Goal: Entertainment & Leisure: Browse casually

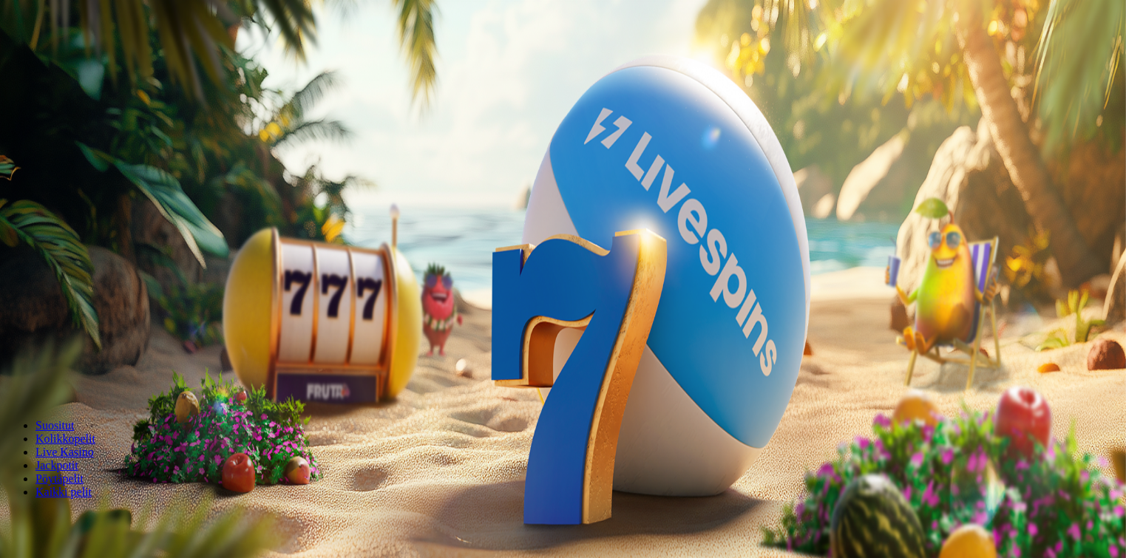
drag, startPoint x: 666, startPoint y: 241, endPoint x: 619, endPoint y: 234, distance: 47.0
click at [111, 337] on input "***" at bounding box center [58, 344] width 105 height 15
type input "**"
click at [78, 381] on span "Talleta ja pelaa" at bounding box center [45, 386] width 66 height 11
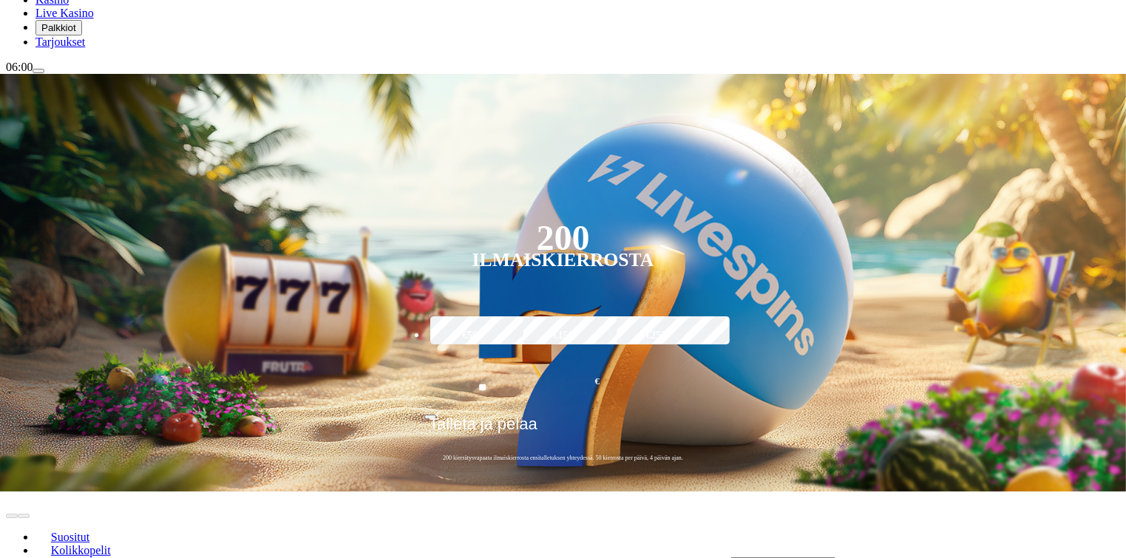
scroll to position [222, 0]
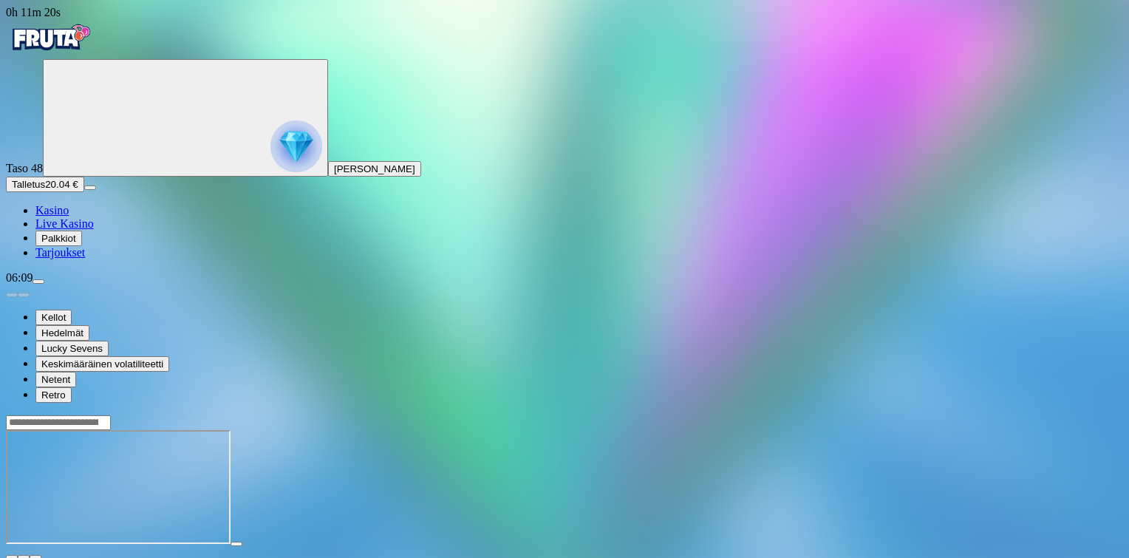
click at [12, 557] on span "close icon" at bounding box center [12, 557] width 0 height 0
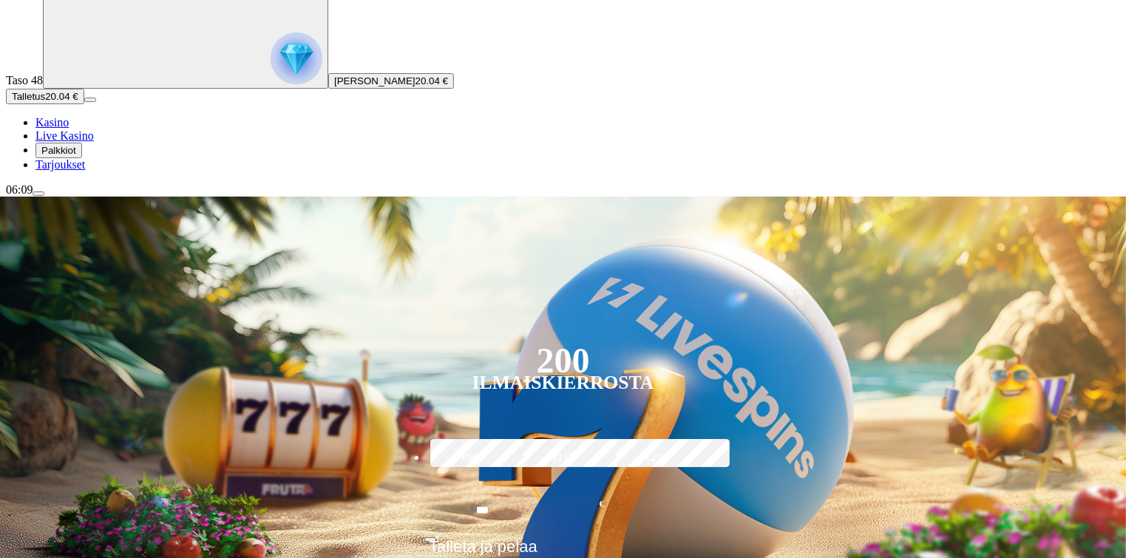
scroll to position [222, 0]
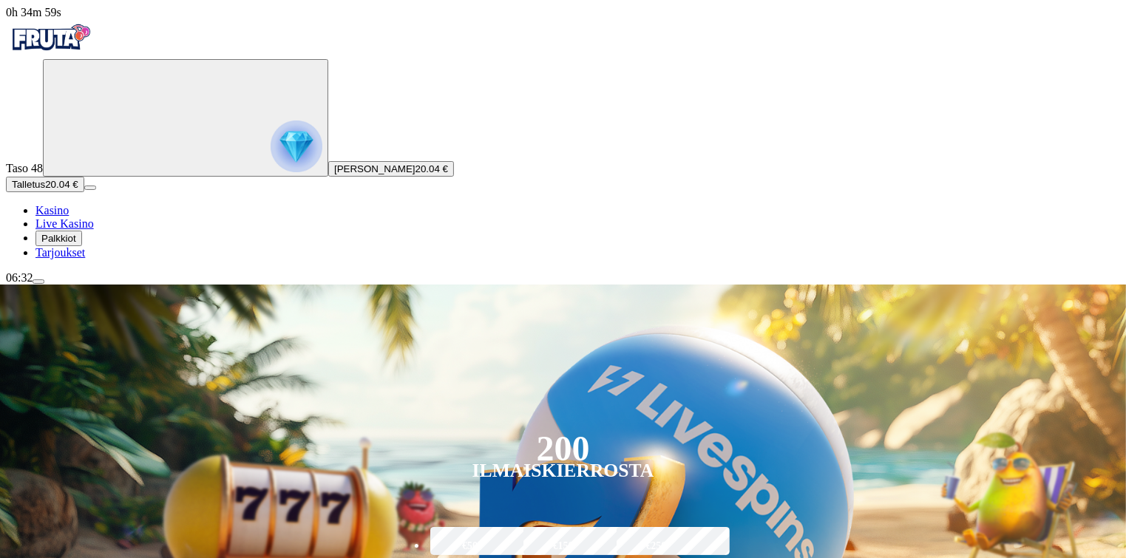
click at [38, 282] on span "menu icon" at bounding box center [38, 282] width 0 height 0
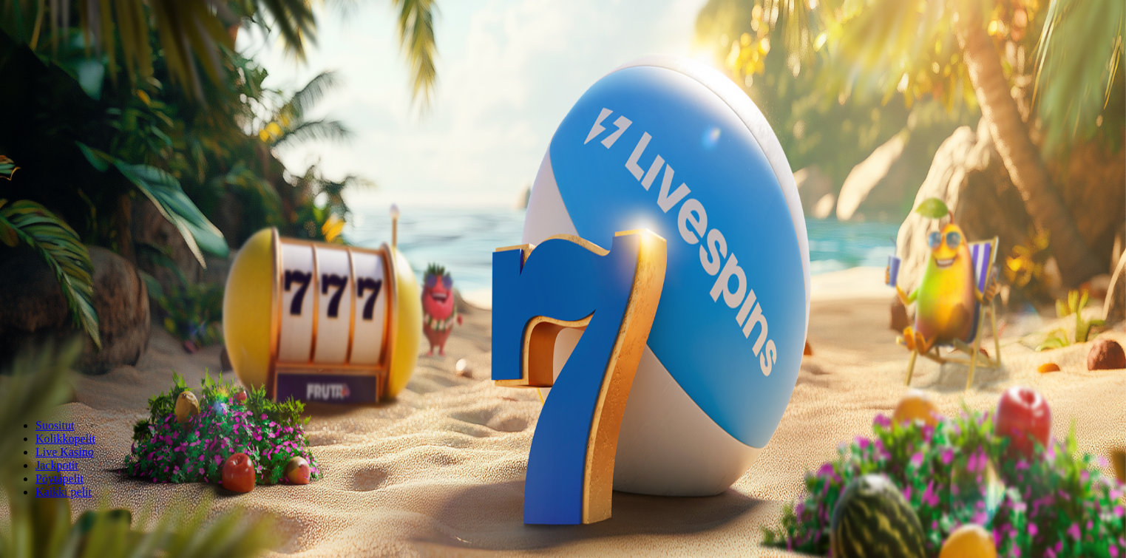
click at [84, 59] on span "Kirjaudu" at bounding box center [102, 53] width 36 height 11
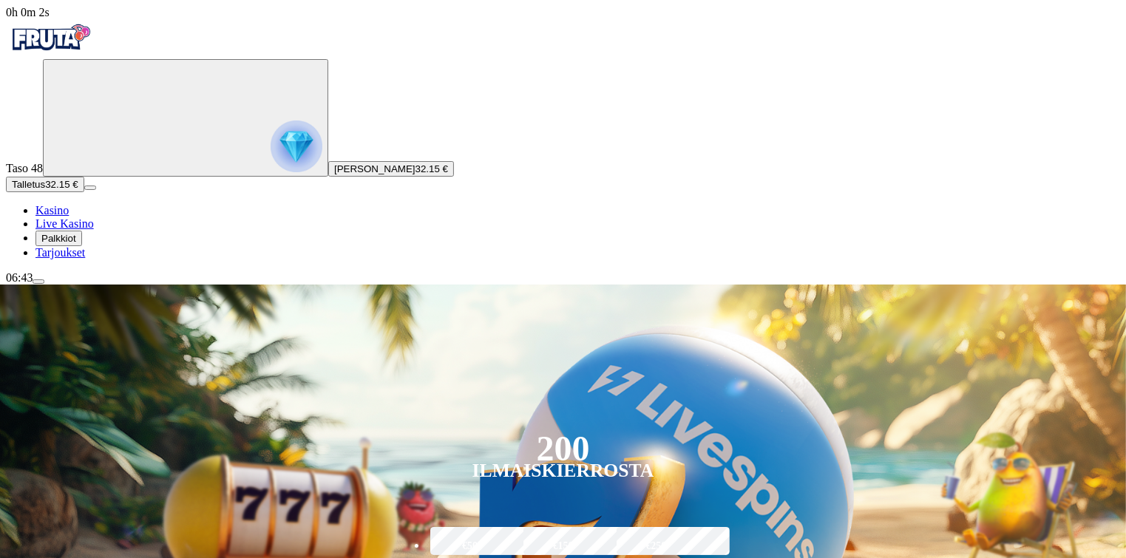
click at [76, 244] on span "Palkkiot" at bounding box center [58, 238] width 35 height 11
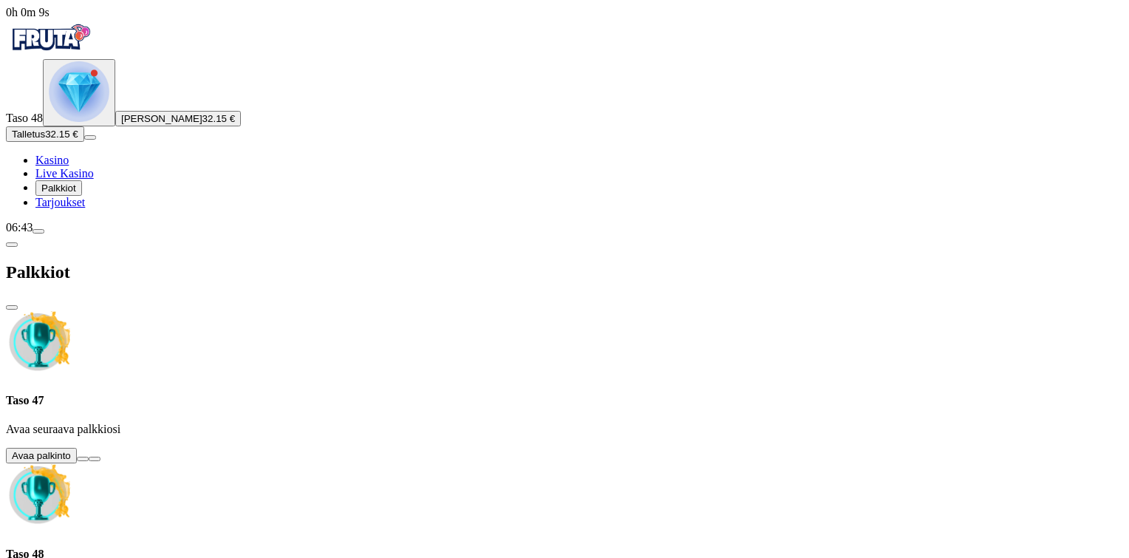
click at [38, 231] on span "menu icon" at bounding box center [38, 231] width 0 height 0
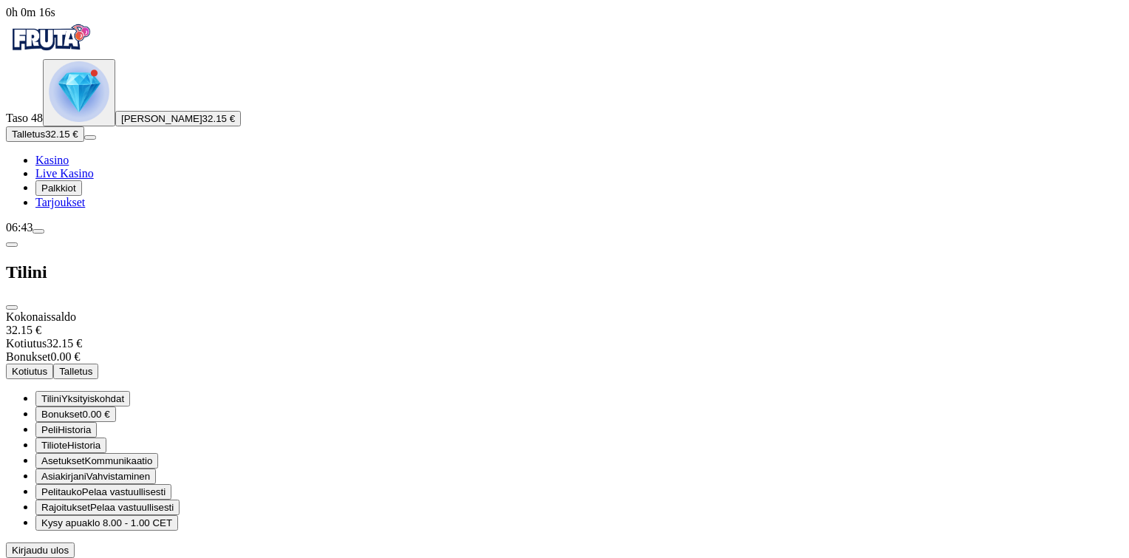
click at [64, 194] on span "Palkkiot" at bounding box center [58, 188] width 35 height 11
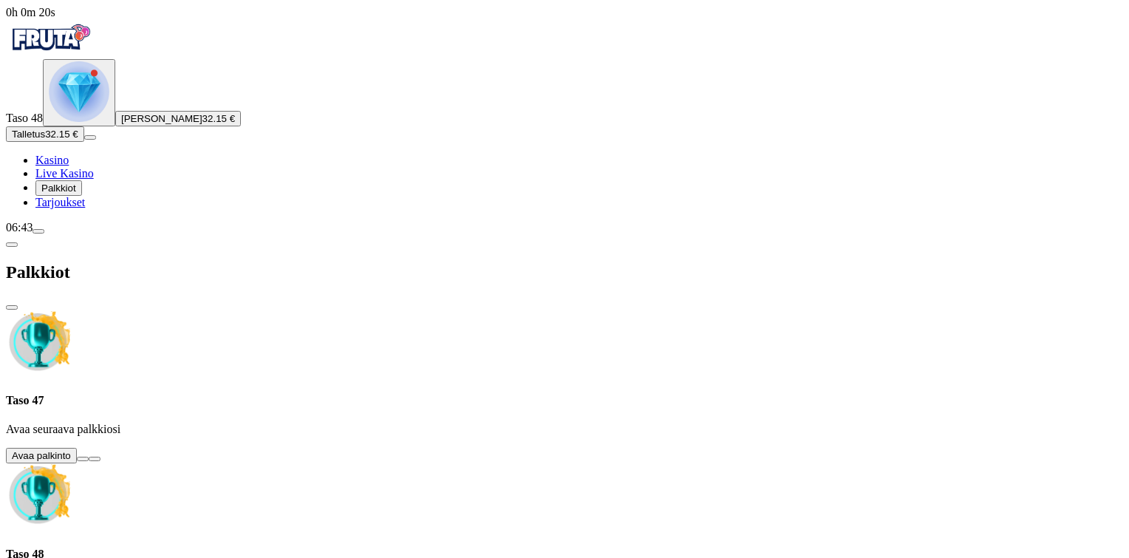
click at [89, 457] on button at bounding box center [83, 459] width 12 height 4
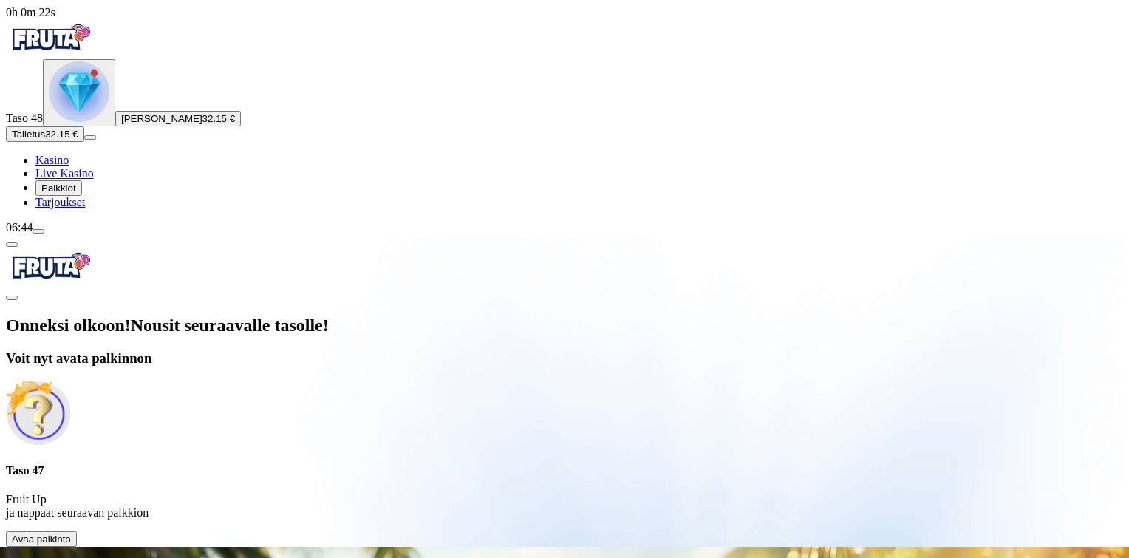
click at [71, 534] on span "Avaa palkinto" at bounding box center [41, 539] width 59 height 11
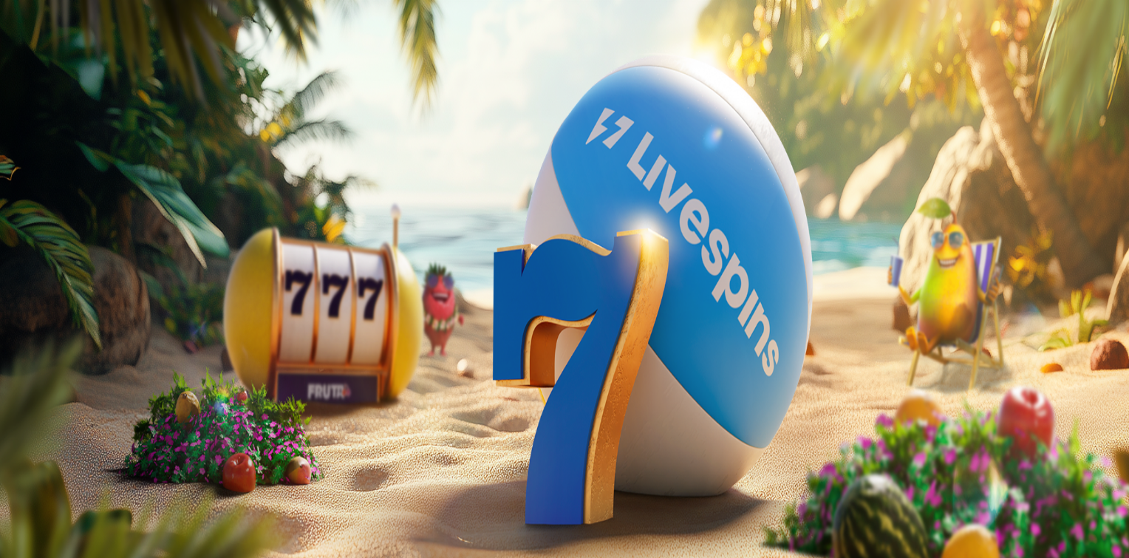
click at [71, 534] on span "Avaa palkinto" at bounding box center [41, 539] width 59 height 11
click at [12, 298] on span "close icon" at bounding box center [12, 298] width 0 height 0
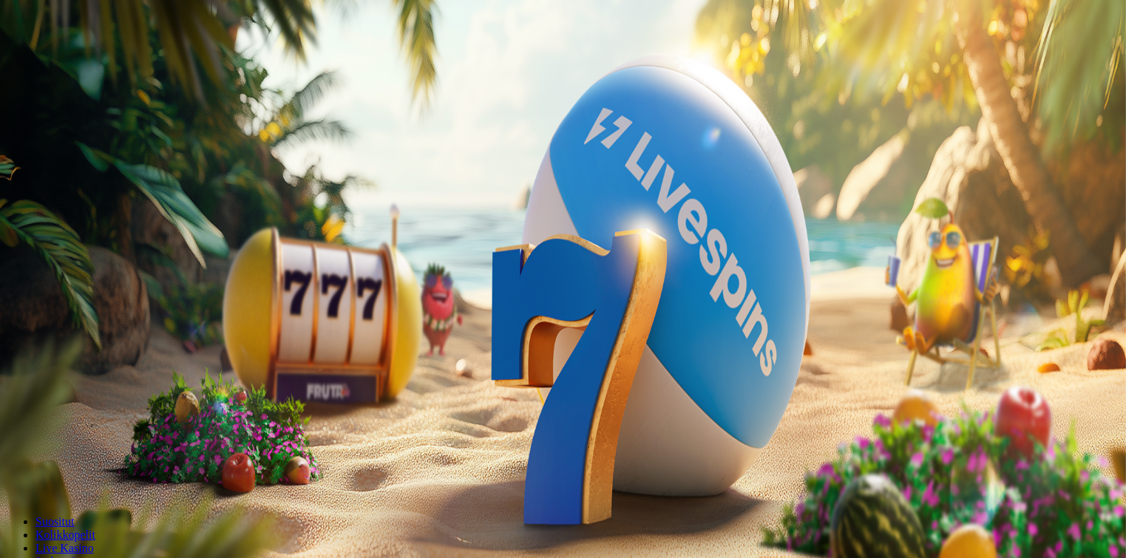
click at [91, 122] on img "Primary" at bounding box center [79, 91] width 61 height 61
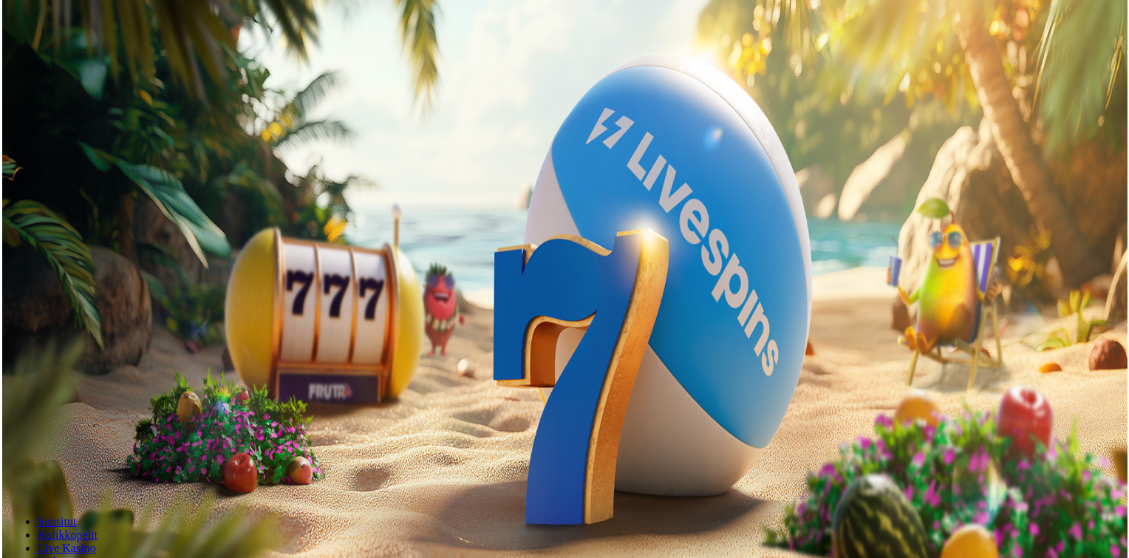
scroll to position [794, 0]
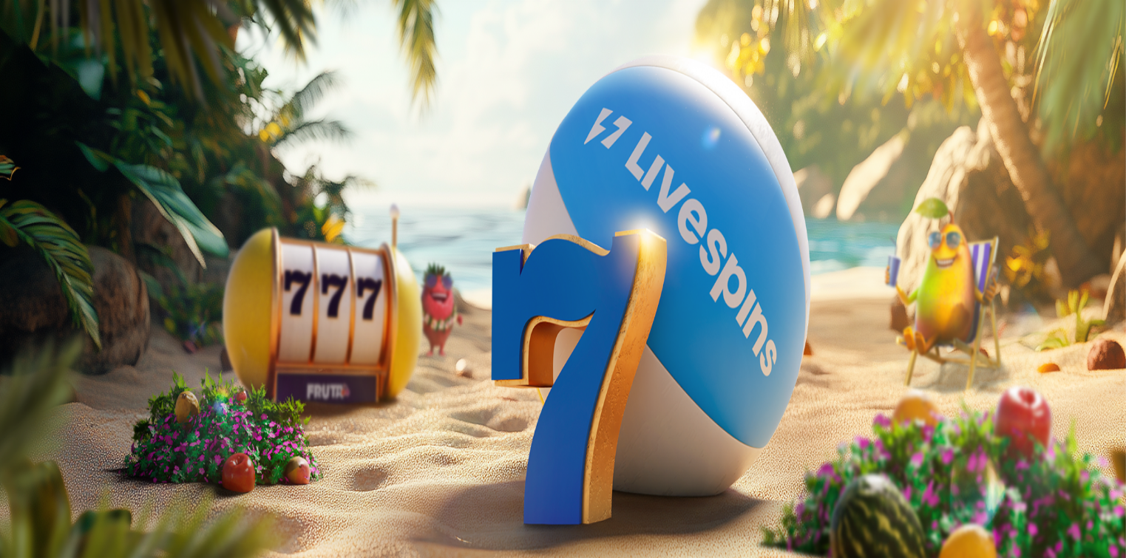
click at [75, 244] on span "Palkkiot" at bounding box center [58, 238] width 35 height 11
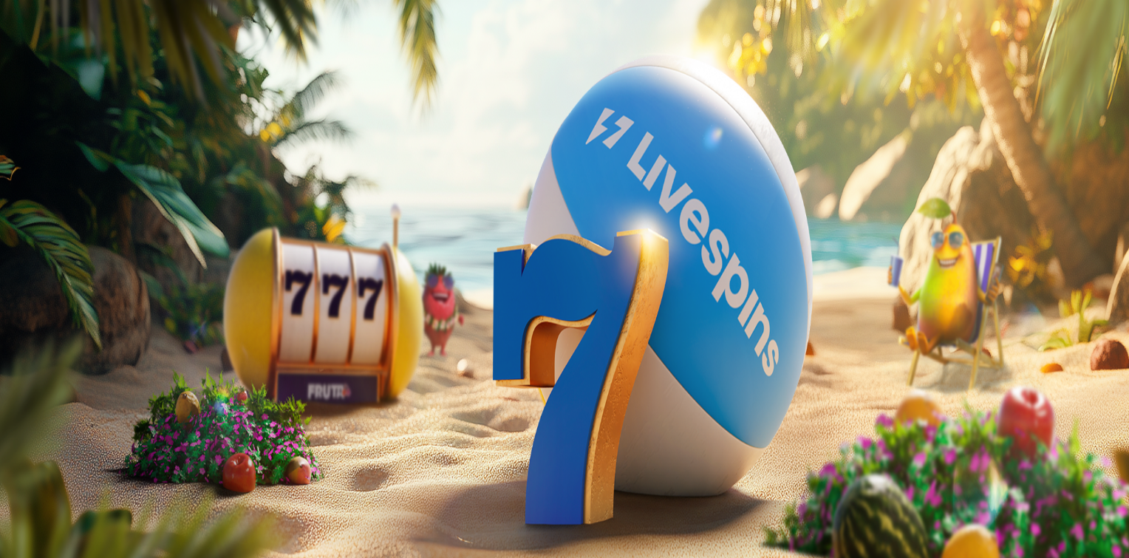
click at [12, 358] on span "close icon" at bounding box center [12, 358] width 0 height 0
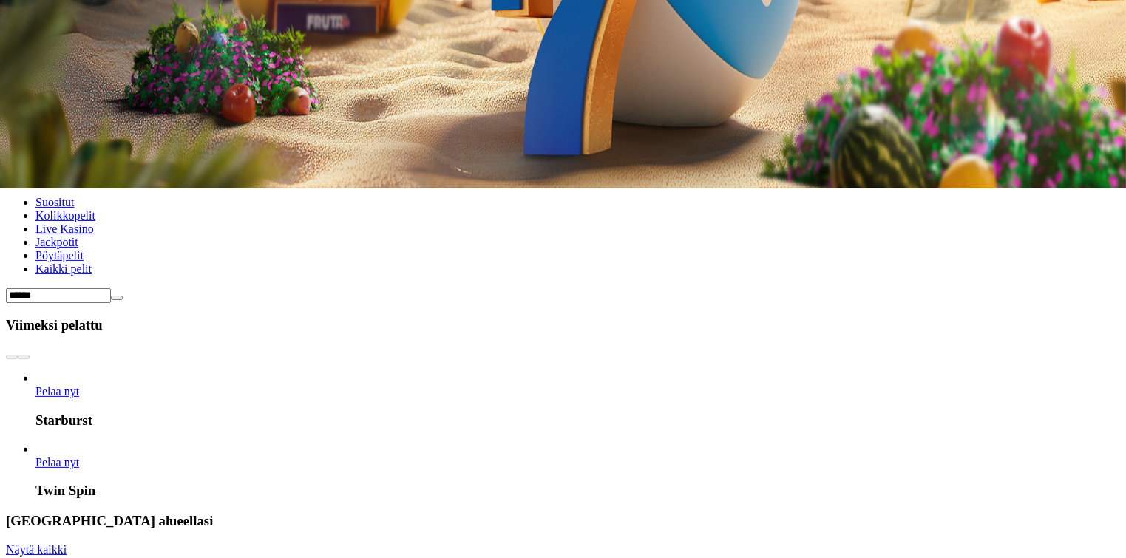
click at [111, 288] on input "*****" at bounding box center [58, 295] width 105 height 15
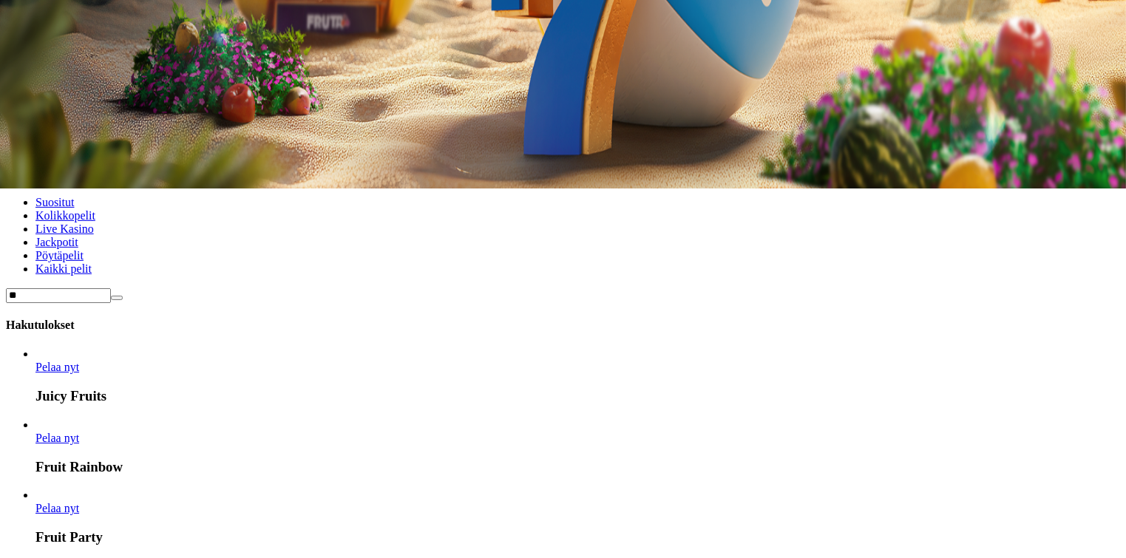
type input "*"
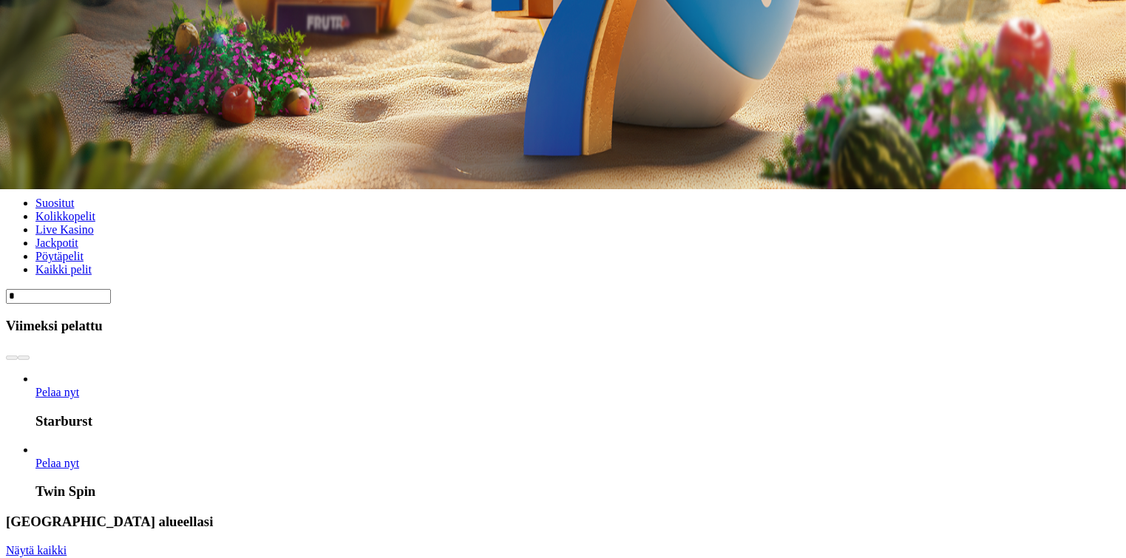
scroll to position [370, 0]
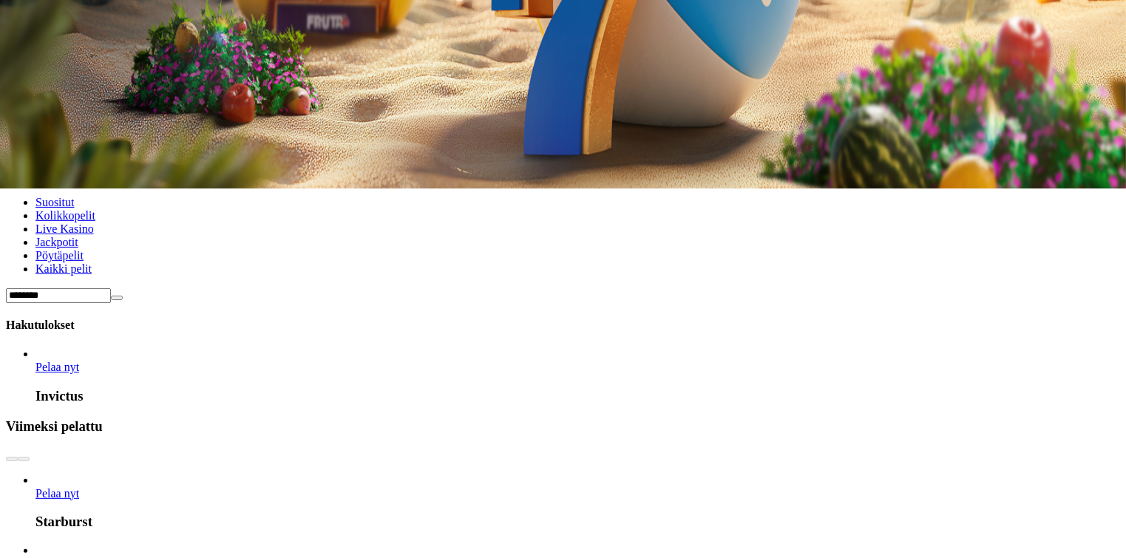
type input "********"
click at [79, 361] on span "Pelaa nyt" at bounding box center [57, 367] width 44 height 13
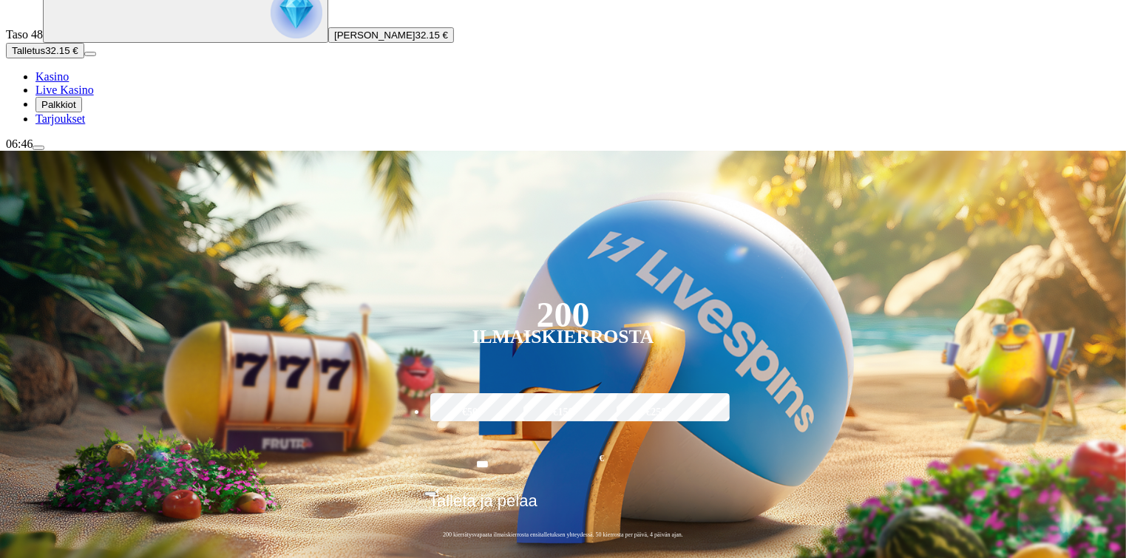
scroll to position [222, 0]
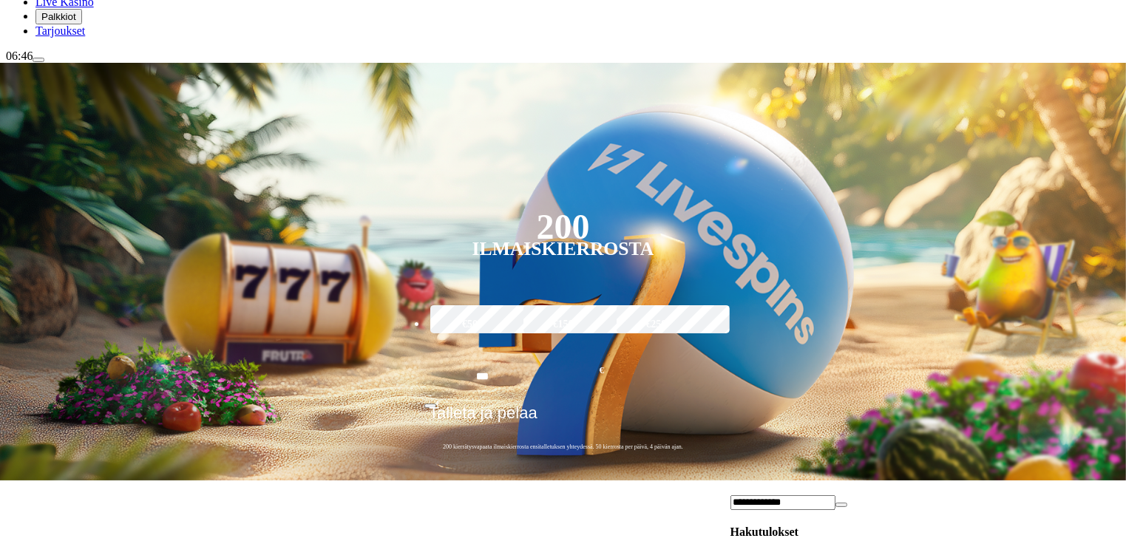
type input "**********"
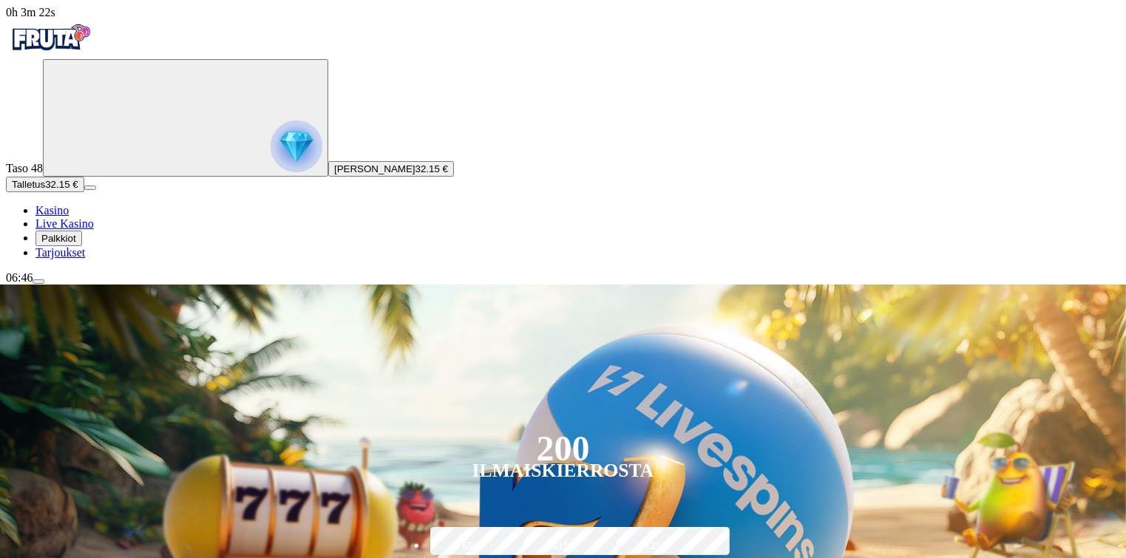
click at [38, 282] on span "menu icon" at bounding box center [38, 282] width 0 height 0
